Goal: Information Seeking & Learning: Understand process/instructions

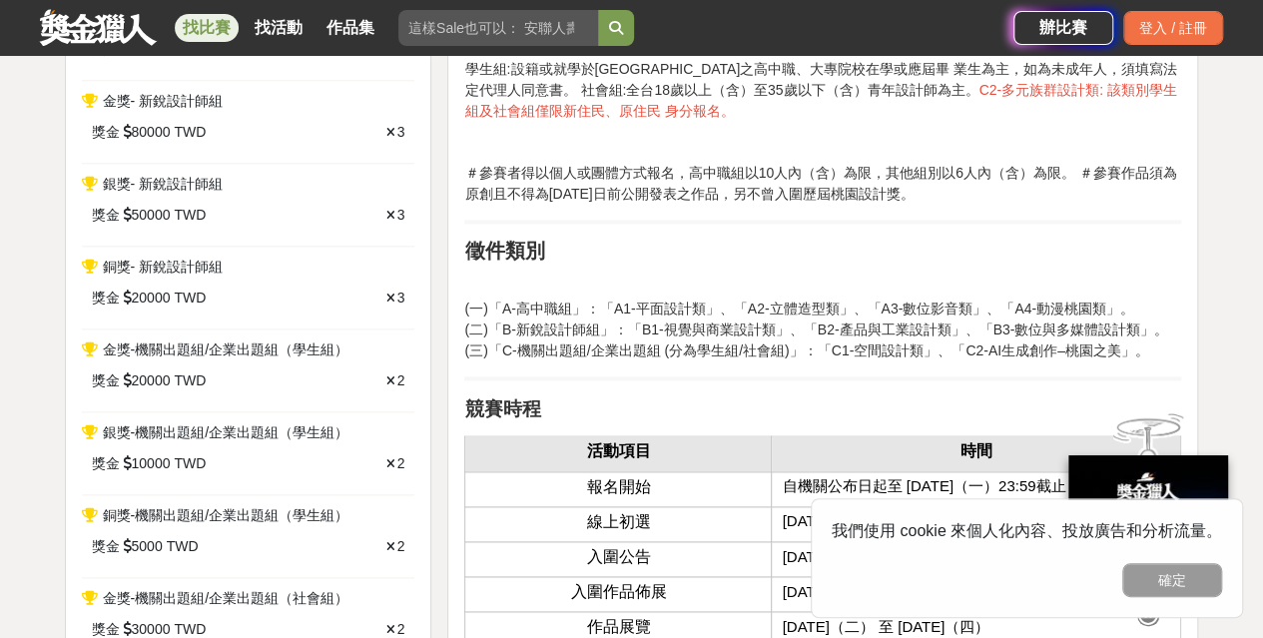
scroll to position [1098, 0]
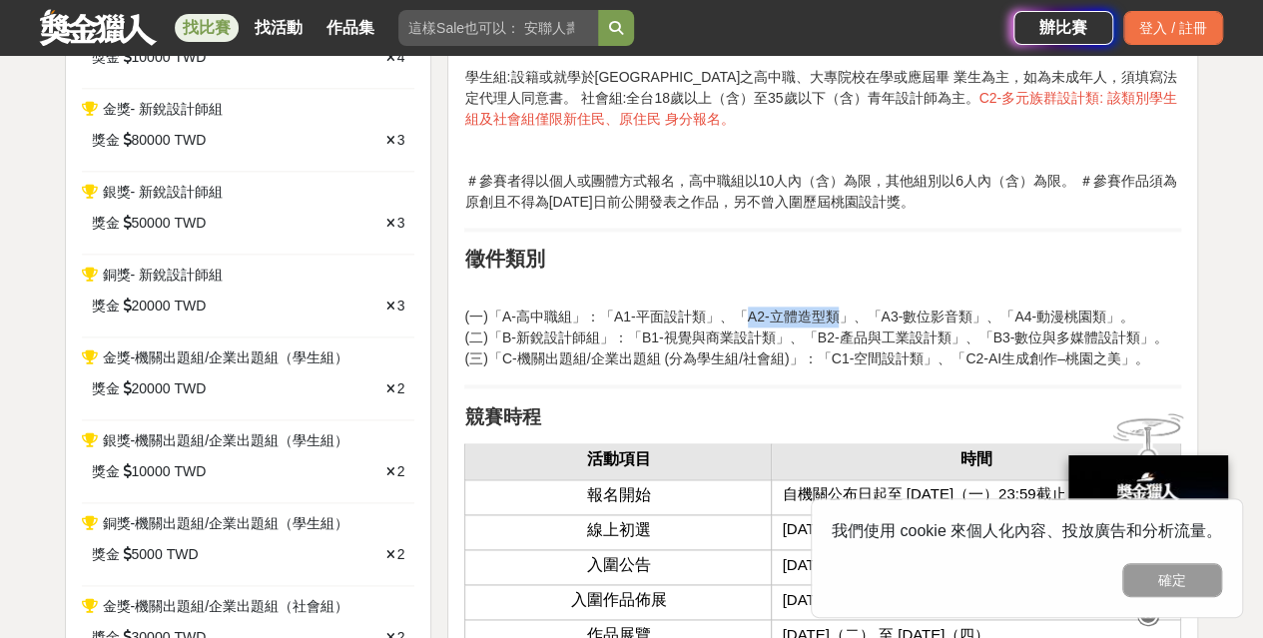
drag, startPoint x: 718, startPoint y: 309, endPoint x: 809, endPoint y: 309, distance: 90.9
click at [809, 309] on p "(一)「A-高中職組」：「A1-平面設計類」、「A2-立體造型類」、「A3-數位影音類」、「A4-動漫桃園類」。 (二)「B-新銳設計師組」：「B1-視覺與商…" at bounding box center [822, 338] width 717 height 63
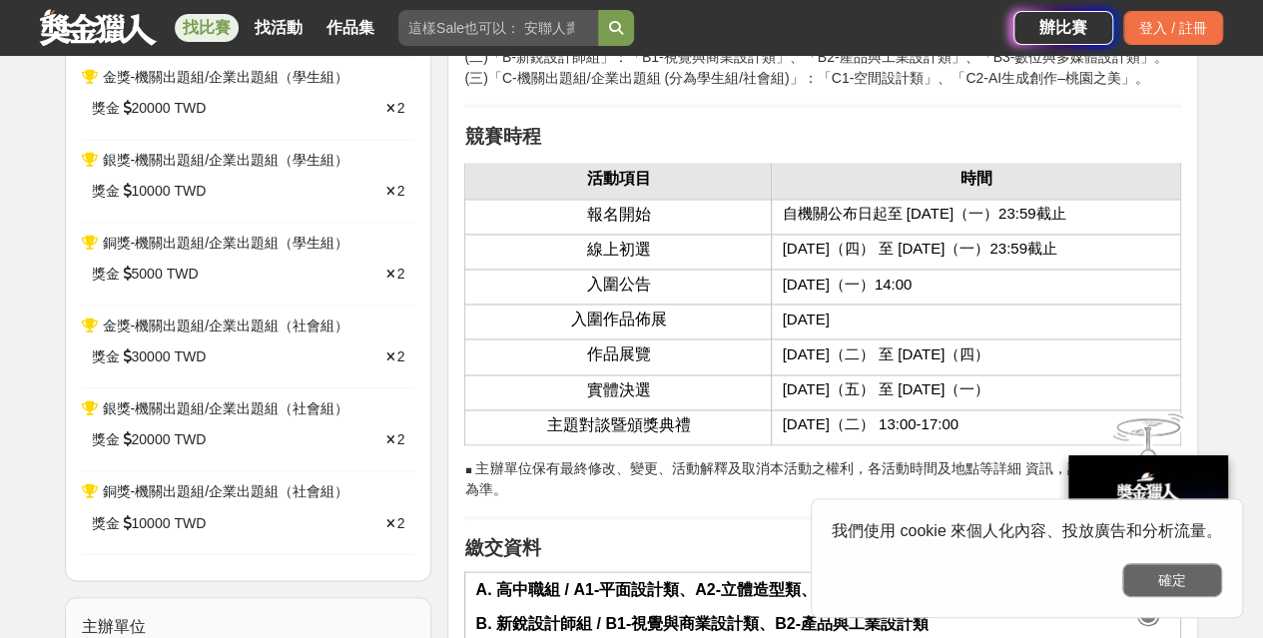
scroll to position [1398, 0]
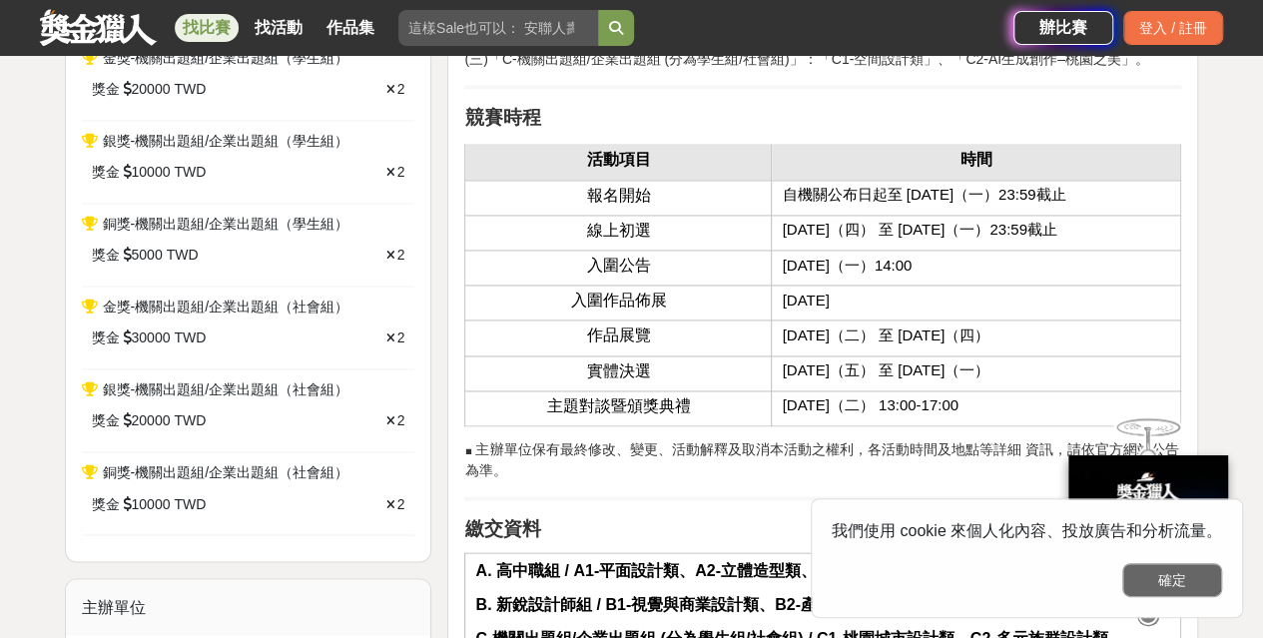
drag, startPoint x: 1176, startPoint y: 569, endPoint x: 1064, endPoint y: 532, distance: 117.8
click at [1176, 569] on button "確定" at bounding box center [1172, 580] width 100 height 34
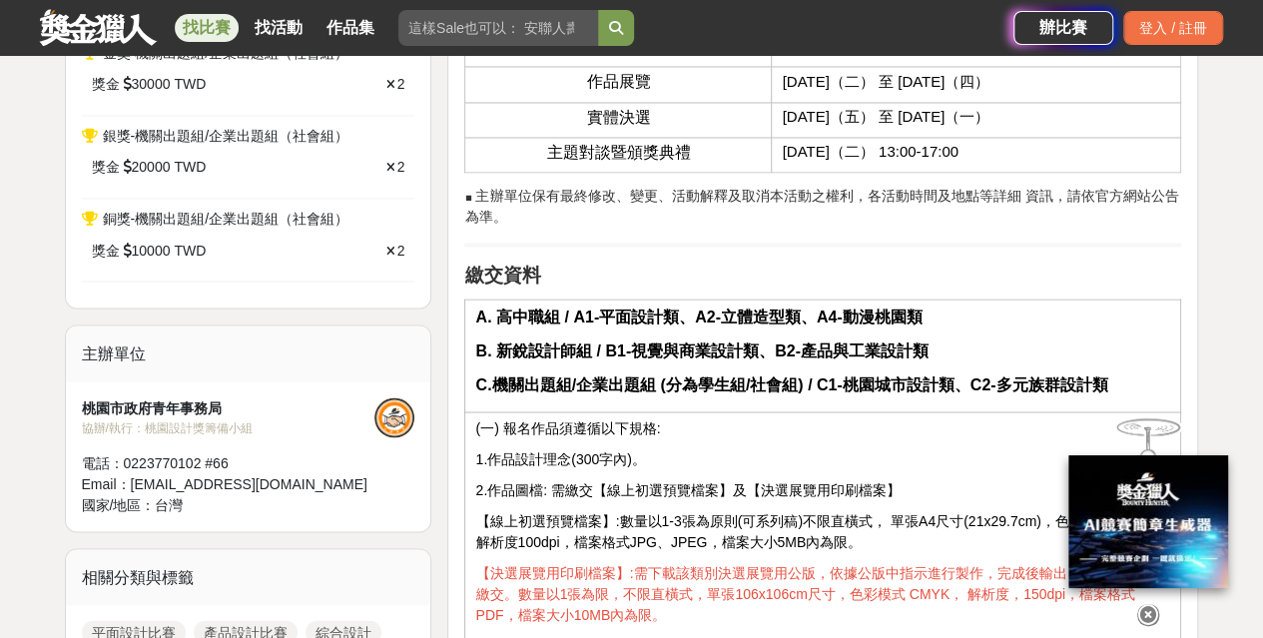
scroll to position [1697, 0]
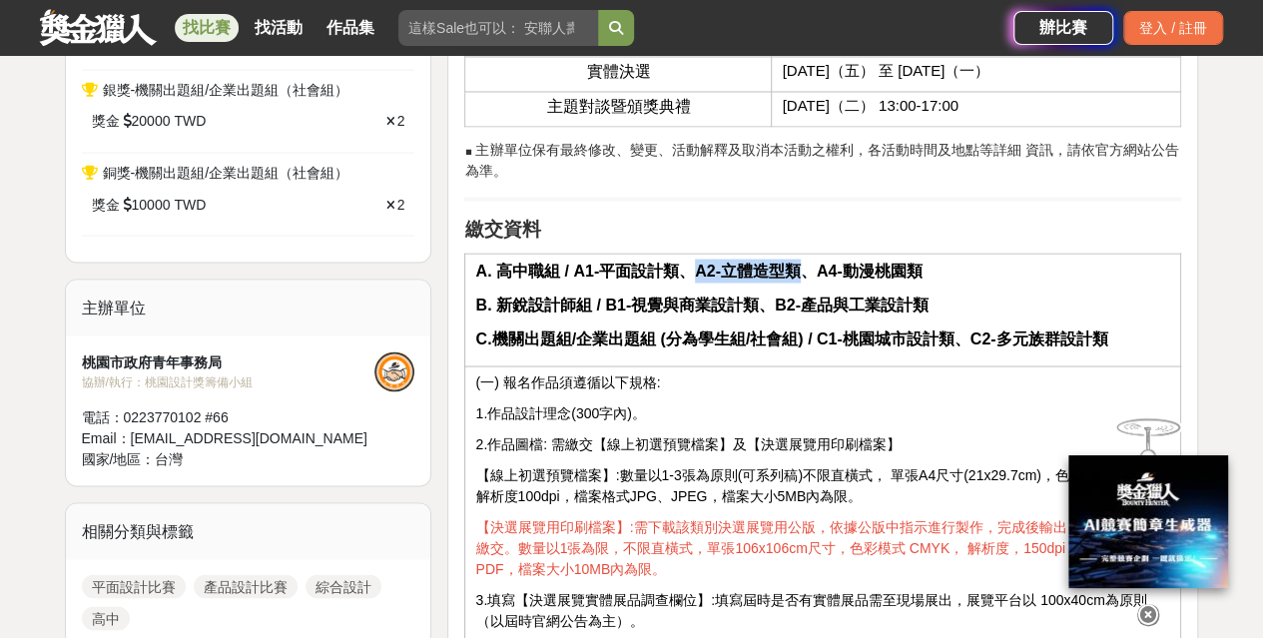
drag, startPoint x: 694, startPoint y: 261, endPoint x: 799, endPoint y: 261, distance: 104.8
click at [799, 262] on strong "A. 高中職組 / A1-平面設計類、A2-立體造型類、A4-動漫桃園類" at bounding box center [698, 270] width 446 height 17
drag, startPoint x: 503, startPoint y: 367, endPoint x: 659, endPoint y: 370, distance: 155.8
click at [659, 371] on p "(一) 報名作品須遵循以下規格:" at bounding box center [822, 381] width 695 height 21
drag, startPoint x: 479, startPoint y: 395, endPoint x: 675, endPoint y: 396, distance: 195.7
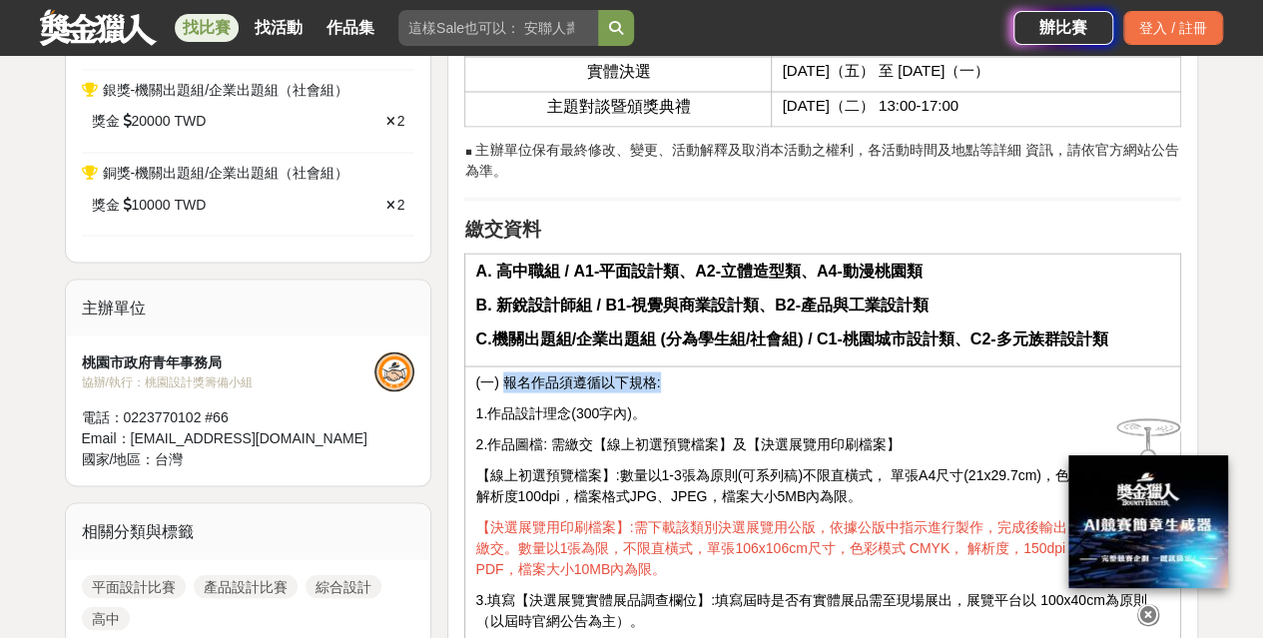
click at [674, 402] on p "1.作品設計理念(300字內)。" at bounding box center [822, 412] width 695 height 21
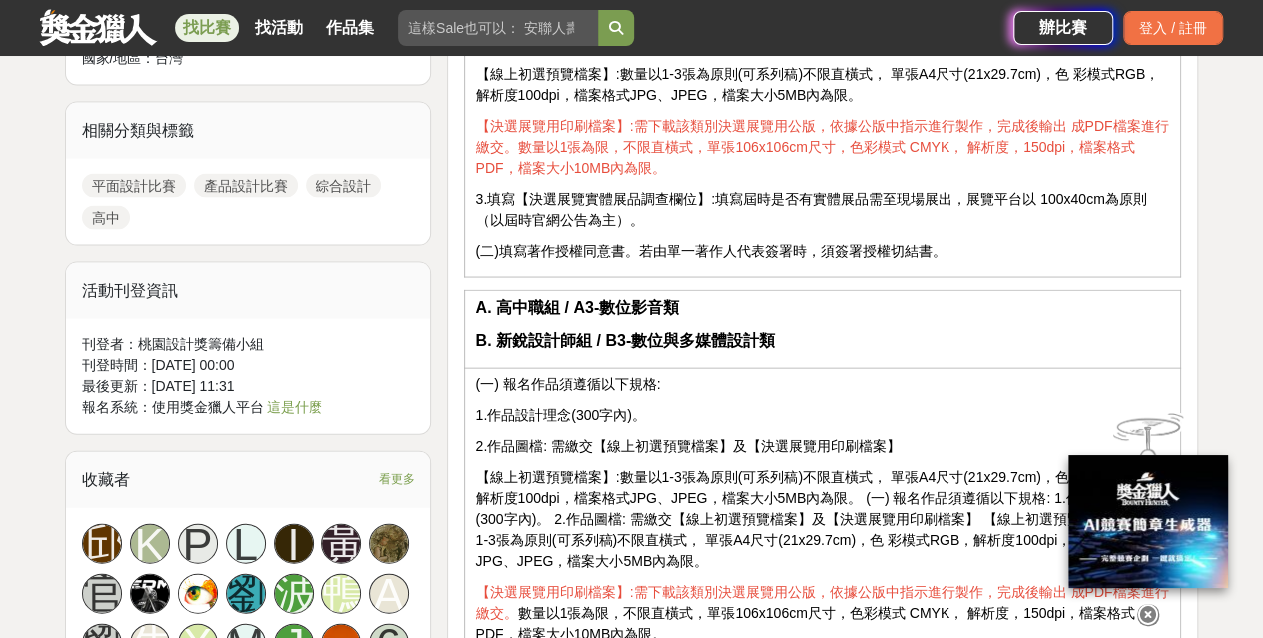
scroll to position [2197, 0]
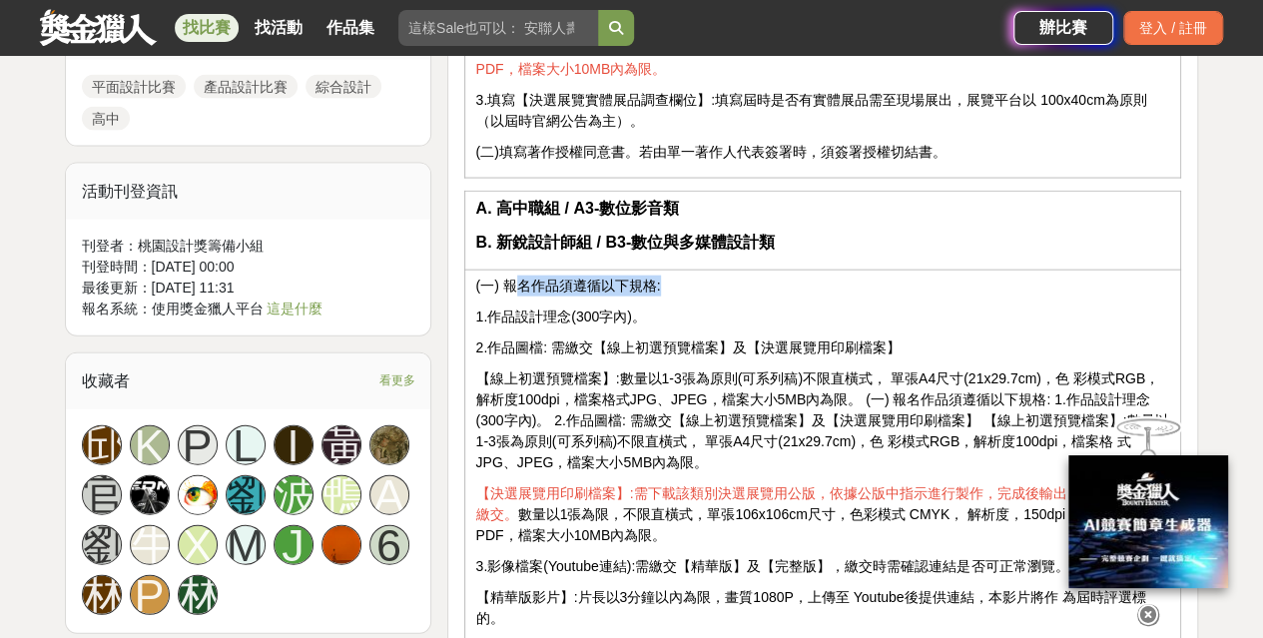
drag, startPoint x: 509, startPoint y: 276, endPoint x: 707, endPoint y: 299, distance: 199.0
click at [683, 284] on p "(一) 報名作品須遵循以下規格:" at bounding box center [822, 286] width 695 height 21
click at [726, 337] on p "2.作品圖檔: 需繳交【線上初選預覽檔案】及【決選展覽用印刷檔案】" at bounding box center [822, 347] width 695 height 21
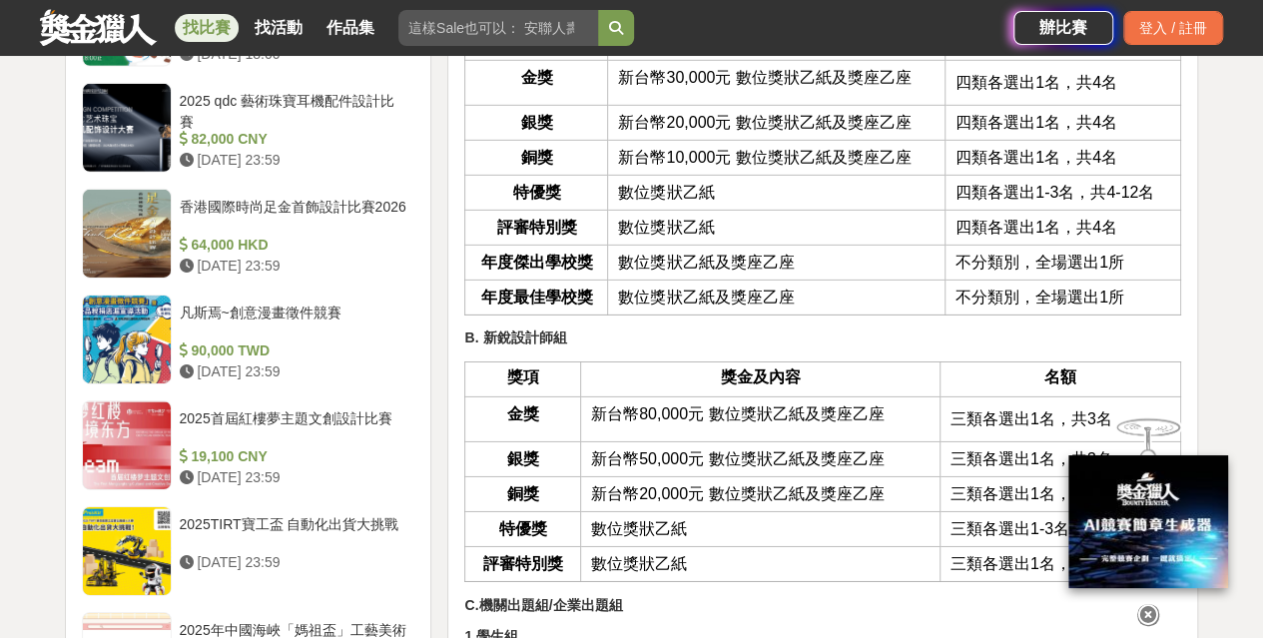
scroll to position [3095, 0]
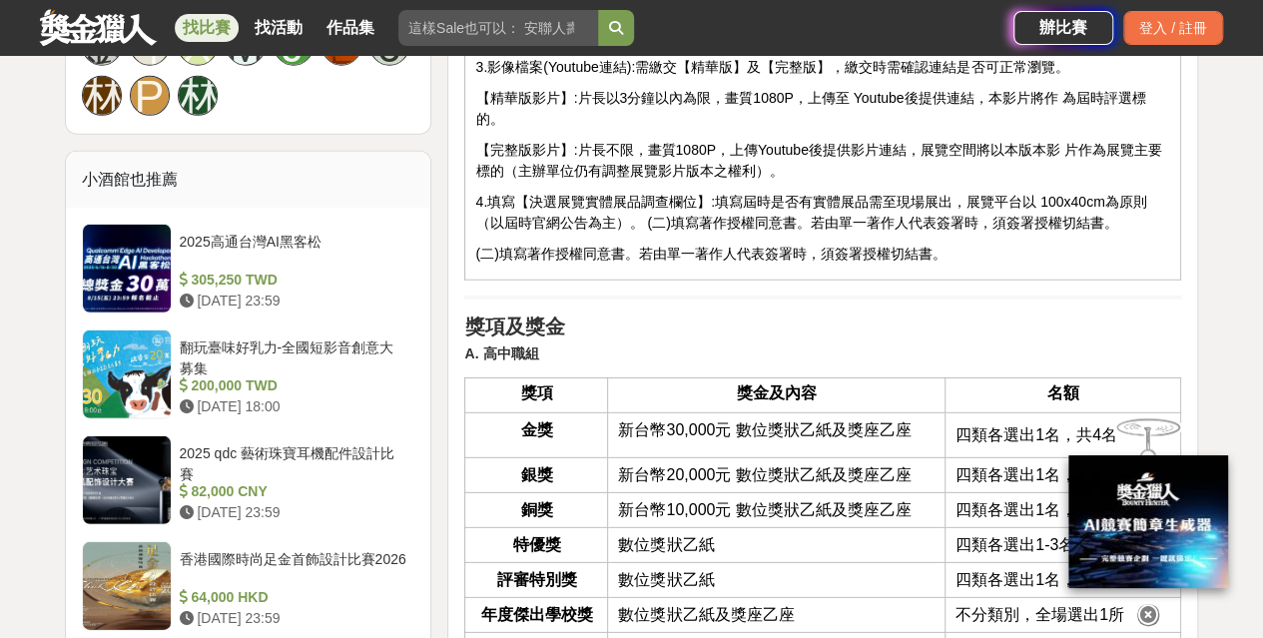
click at [849, 315] on h2 "獎項及獎金" at bounding box center [822, 327] width 717 height 24
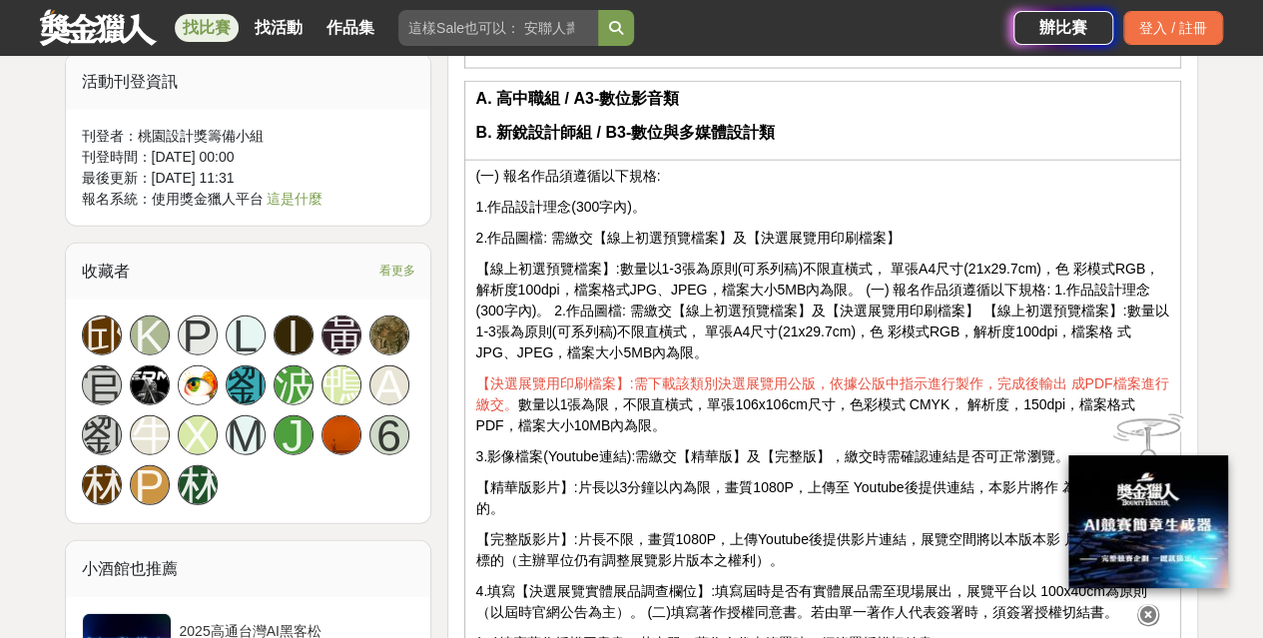
scroll to position [2296, 0]
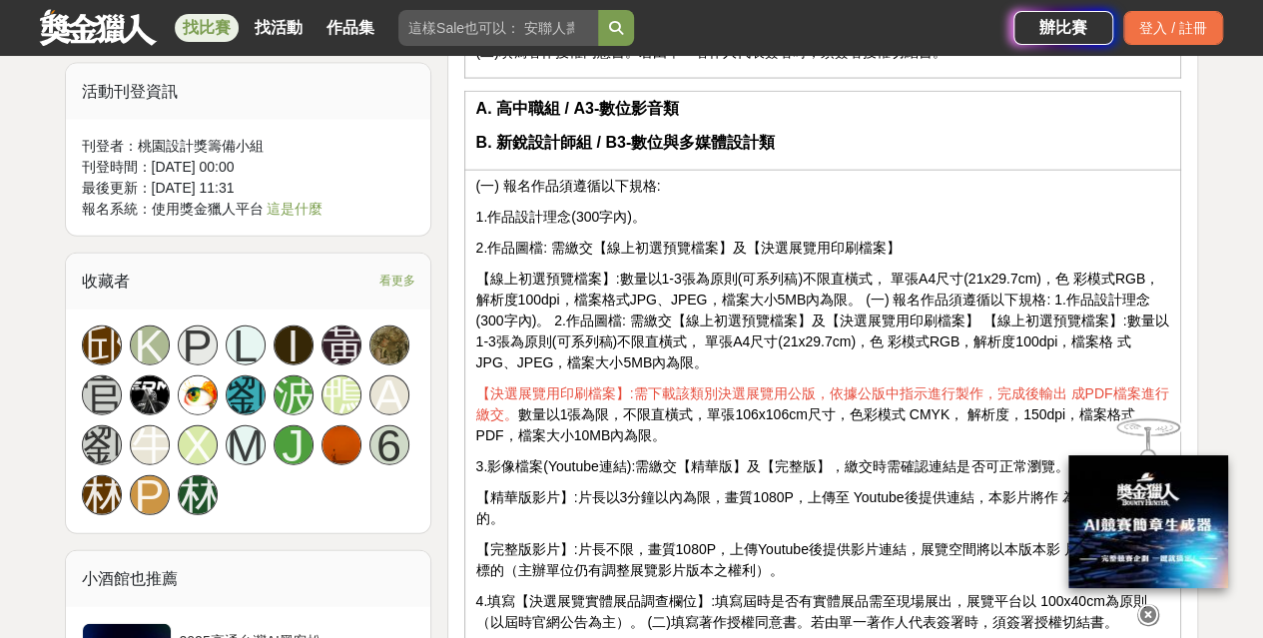
drag, startPoint x: 498, startPoint y: 204, endPoint x: 724, endPoint y: 209, distance: 225.7
click at [724, 209] on p "1.作品設計理念(300字內)。" at bounding box center [822, 217] width 695 height 21
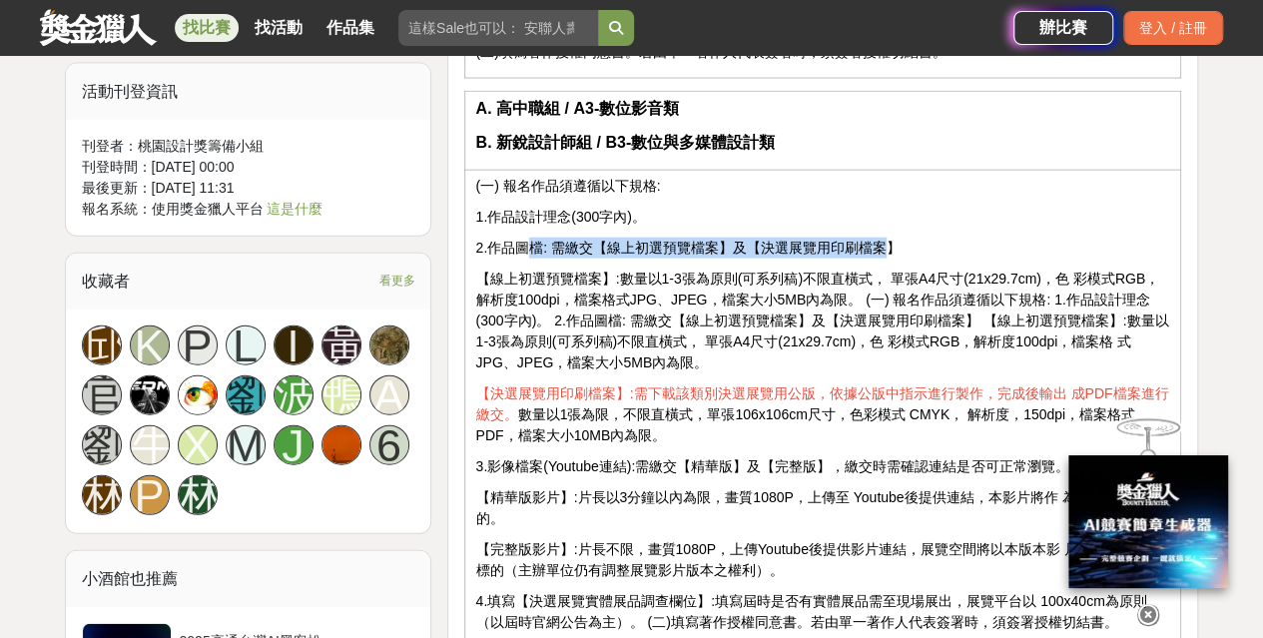
drag, startPoint x: 524, startPoint y: 237, endPoint x: 886, endPoint y: 237, distance: 361.4
click at [886, 238] on p "2.作品圖檔: 需繳交【線上初選預覽檔案】及【決選展覽用印刷檔案】" at bounding box center [822, 248] width 695 height 21
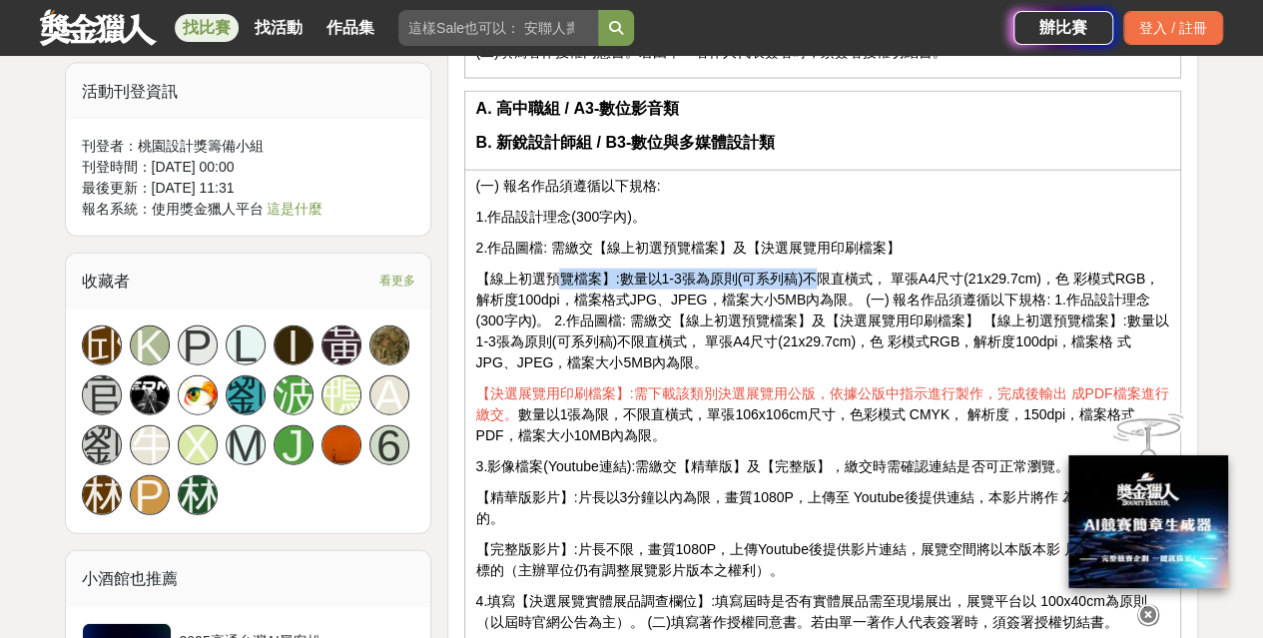
drag, startPoint x: 555, startPoint y: 267, endPoint x: 812, endPoint y: 267, distance: 256.6
click at [812, 269] on p "【線上初選預覽檔案】:數量以1-3張為原則(可系列稿)不限直橫式， 單張A4尺寸(21x29.7cm)，色 彩模式RGB，解析度100dpi，檔案格式JPG、…" at bounding box center [822, 321] width 695 height 105
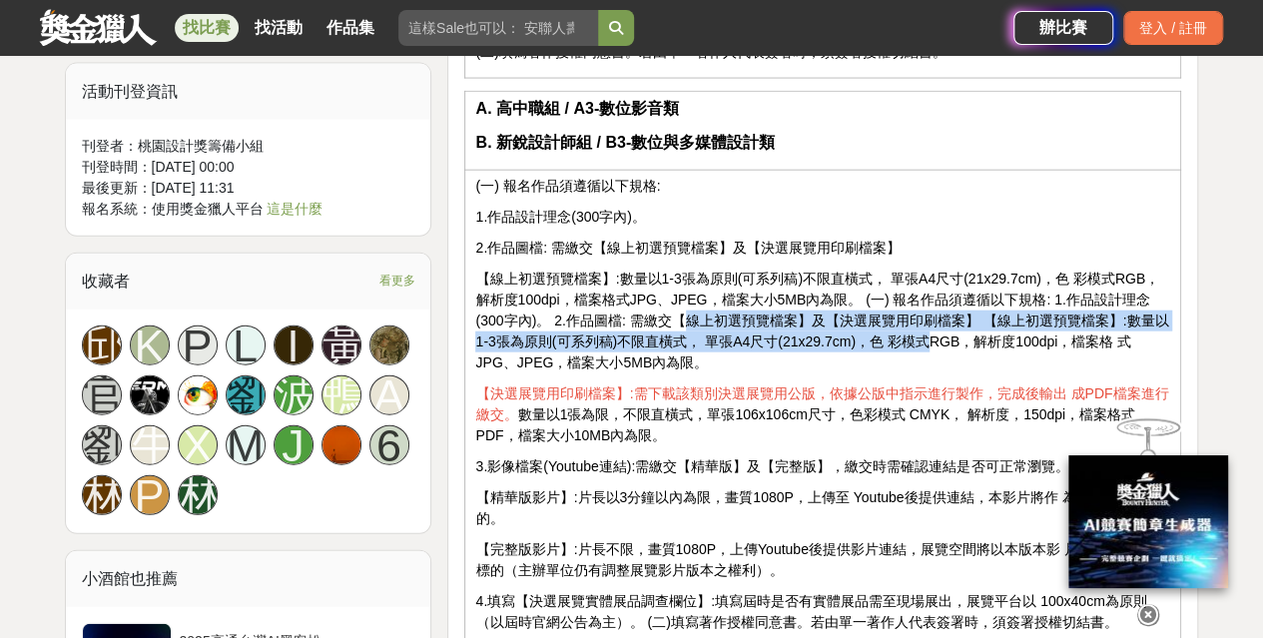
drag, startPoint x: 652, startPoint y: 307, endPoint x: 907, endPoint y: 332, distance: 255.9
click at [907, 322] on p "【線上初選預覽檔案】:數量以1-3張為原則(可系列稿)不限直橫式， 單張A4尺寸(21x29.7cm)，色 彩模式RGB，解析度100dpi，檔案格式JPG、…" at bounding box center [822, 321] width 695 height 105
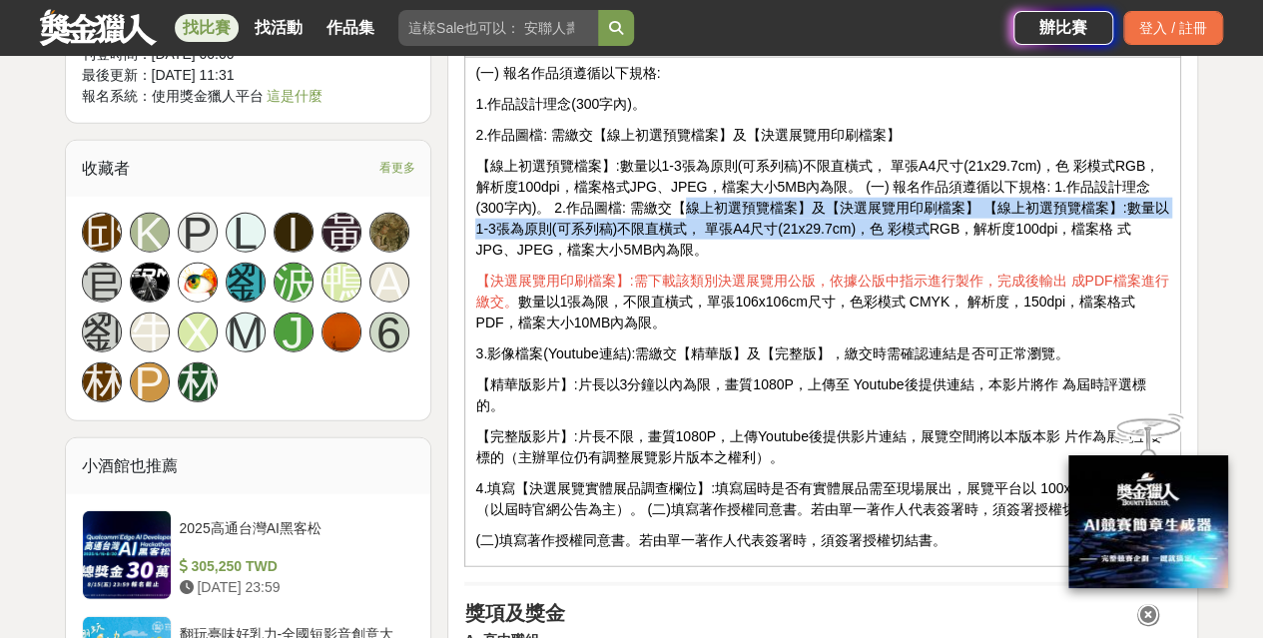
scroll to position [2396, 0]
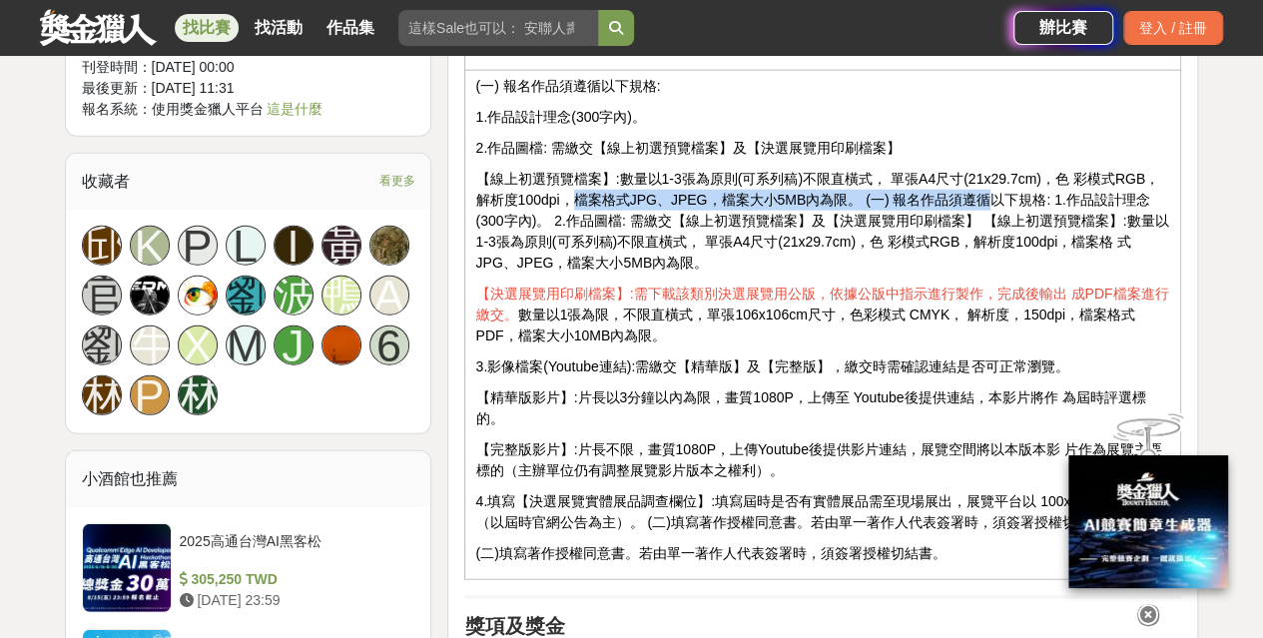
drag, startPoint x: 557, startPoint y: 184, endPoint x: 970, endPoint y: 187, distance: 413.4
click at [970, 187] on p "【線上初選預覽檔案】:數量以1-3張為原則(可系列稿)不限直橫式， 單張A4尺寸(21x29.7cm)，色 彩模式RGB，解析度100dpi，檔案格式JPG、…" at bounding box center [822, 221] width 695 height 105
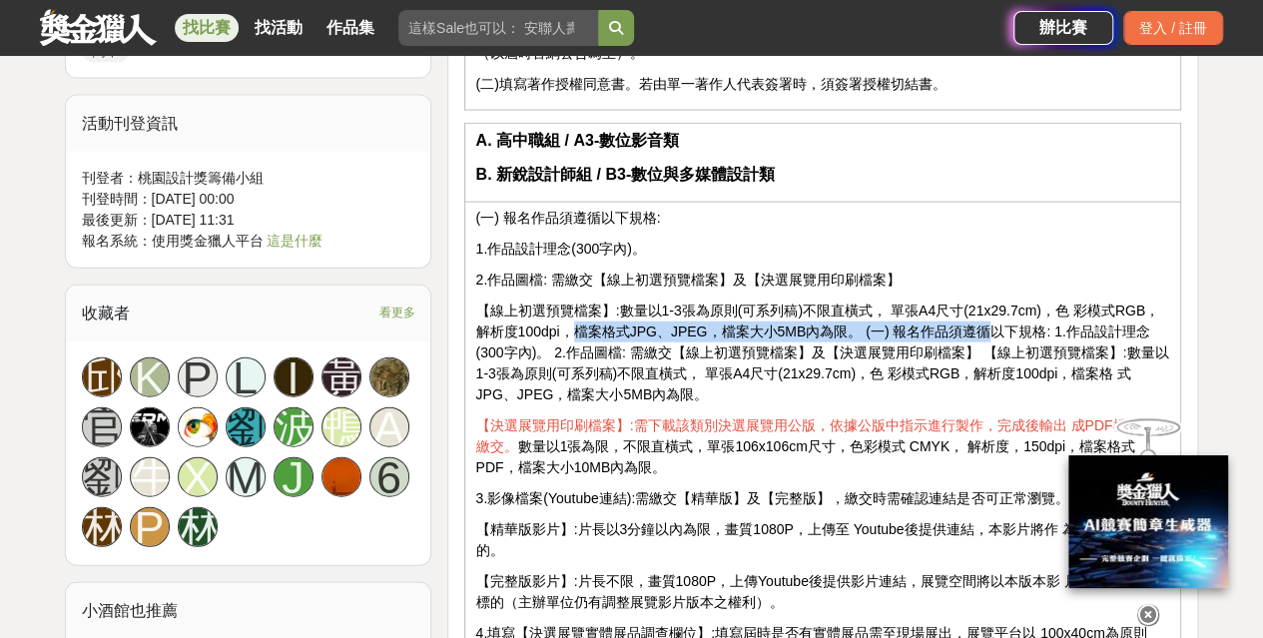
scroll to position [2296, 0]
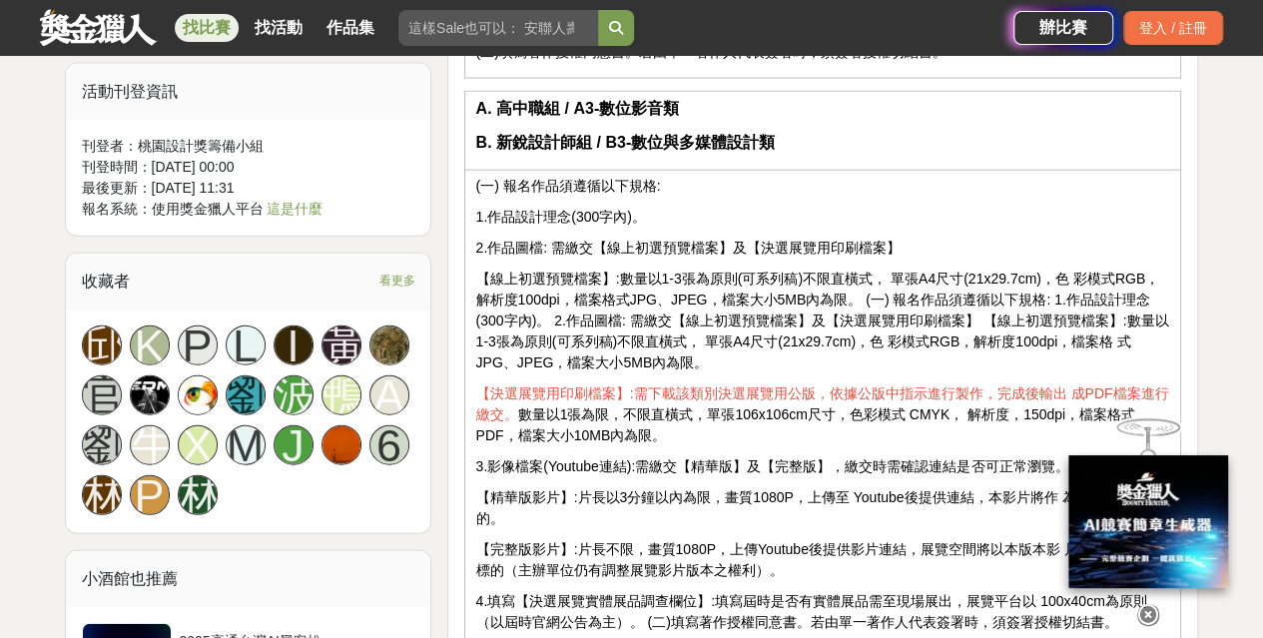
click at [692, 329] on p "【線上初選預覽檔案】:數量以1-3張為原則(可系列稿)不限直橫式， 單張A4尺寸(21x29.7cm)，色 彩模式RGB，解析度100dpi，檔案格式JPG、…" at bounding box center [822, 321] width 695 height 105
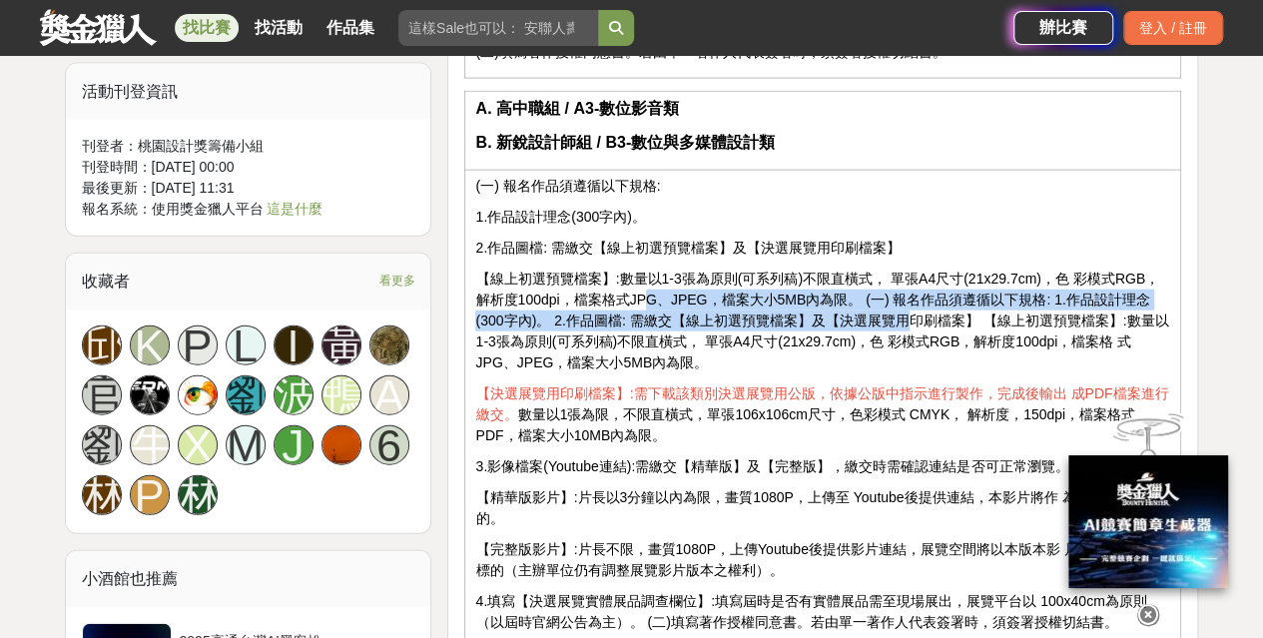
drag, startPoint x: 629, startPoint y: 281, endPoint x: 885, endPoint y: 309, distance: 257.1
click at [885, 307] on p "【線上初選預覽檔案】:數量以1-3張為原則(可系列稿)不限直橫式， 單張A4尺寸(21x29.7cm)，色 彩模式RGB，解析度100dpi，檔案格式JPG、…" at bounding box center [822, 321] width 695 height 105
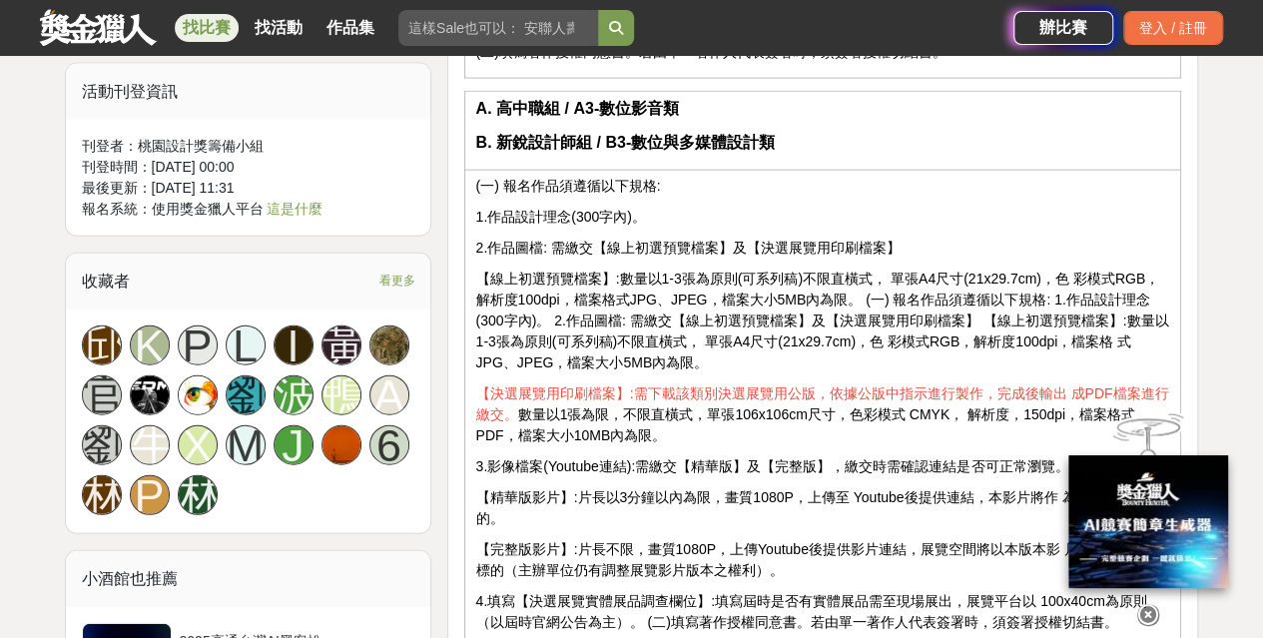
click at [892, 330] on p "【線上初選預覽檔案】:數量以1-3張為原則(可系列稿)不限直橫式， 單張A4尺寸(21x29.7cm)，色 彩模式RGB，解析度100dpi，檔案格式JPG、…" at bounding box center [822, 321] width 695 height 105
drag, startPoint x: 553, startPoint y: 287, endPoint x: 1081, endPoint y: 277, distance: 528.3
click at [1081, 277] on p "【線上初選預覽檔案】:數量以1-3張為原則(可系列稿)不限直橫式， 單張A4尺寸(21x29.7cm)，色 彩模式RGB，解析度100dpi，檔案格式JPG、…" at bounding box center [822, 321] width 695 height 105
click at [706, 275] on p "【線上初選預覽檔案】:數量以1-3張為原則(可系列稿)不限直橫式， 單張A4尺寸(21x29.7cm)，色 彩模式RGB，解析度100dpi，檔案格式JPG、…" at bounding box center [822, 321] width 695 height 105
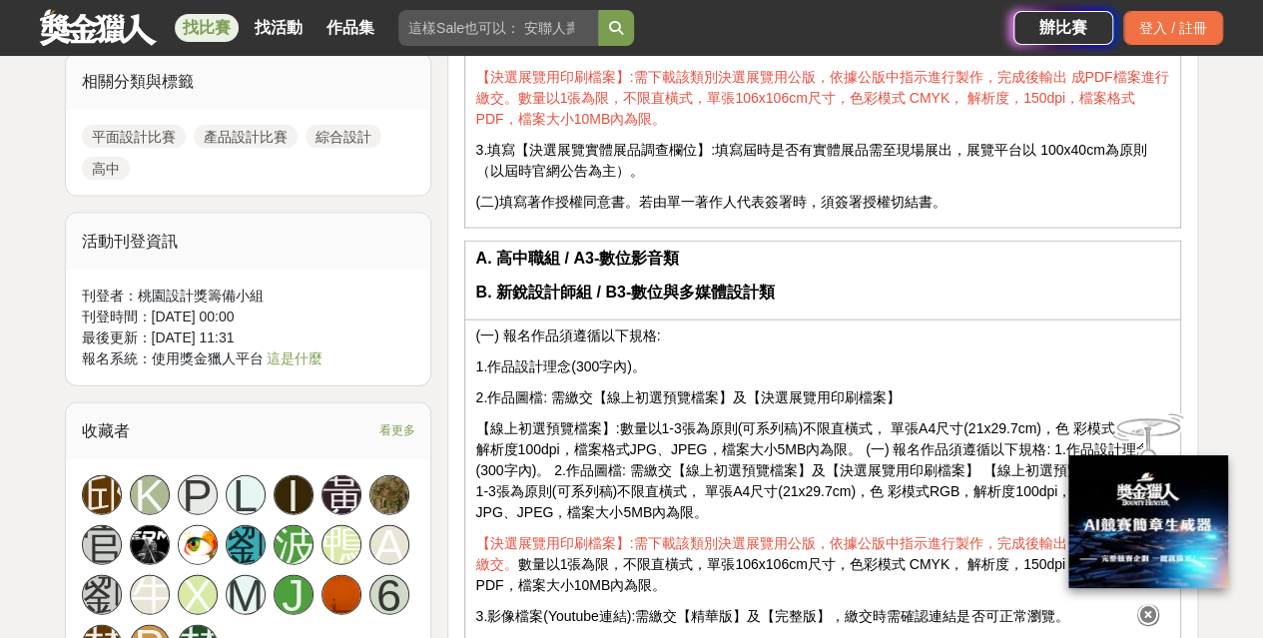
scroll to position [2097, 0]
